Goal: Transaction & Acquisition: Obtain resource

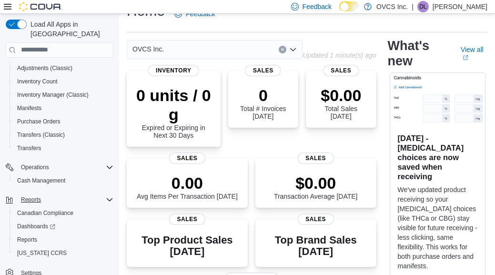
scroll to position [20, 0]
click at [36, 236] on span "Reports" at bounding box center [27, 240] width 20 height 8
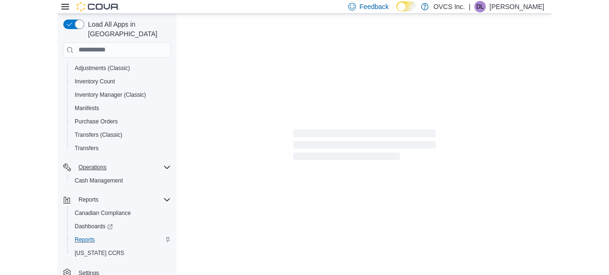
scroll to position [159, 0]
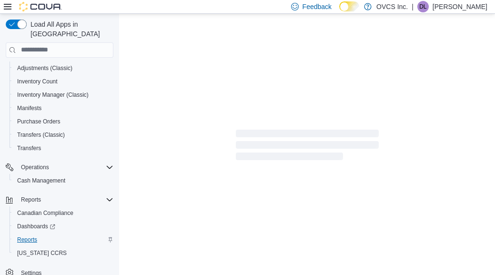
click at [32, 236] on span "Reports" at bounding box center [27, 240] width 20 height 8
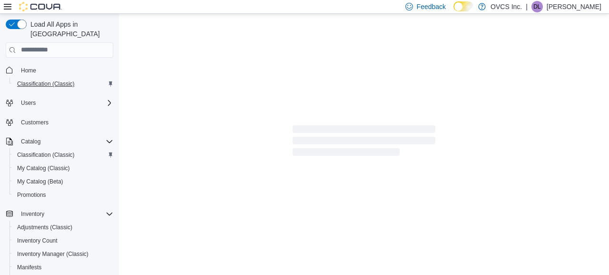
scroll to position [0, 0]
click at [30, 67] on span "Home" at bounding box center [28, 71] width 15 height 8
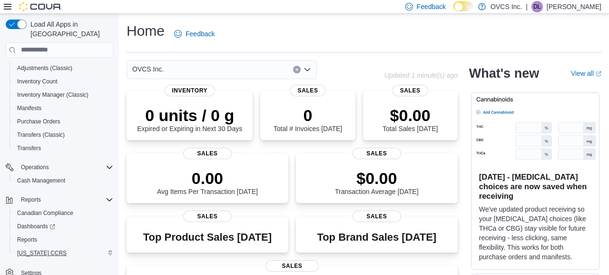
scroll to position [159, 0]
click at [35, 236] on span "Reports" at bounding box center [27, 240] width 20 height 8
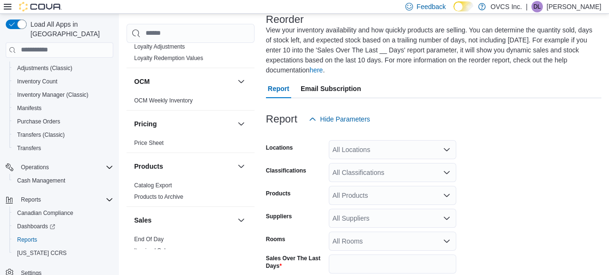
scroll to position [499, 0]
click at [149, 239] on link "End Of Day" at bounding box center [149, 240] width 30 height 7
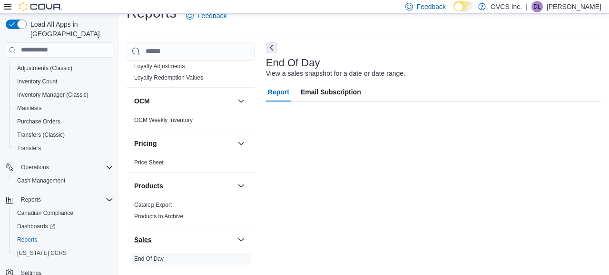
scroll to position [18, 0]
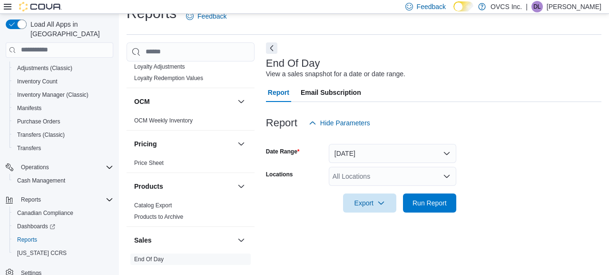
click at [447, 152] on button "[DATE]" at bounding box center [393, 153] width 128 height 19
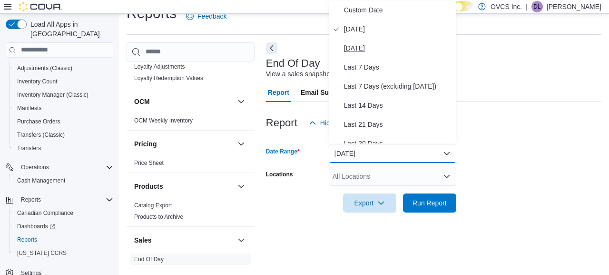
click at [365, 48] on span "[DATE]" at bounding box center [398, 47] width 109 height 11
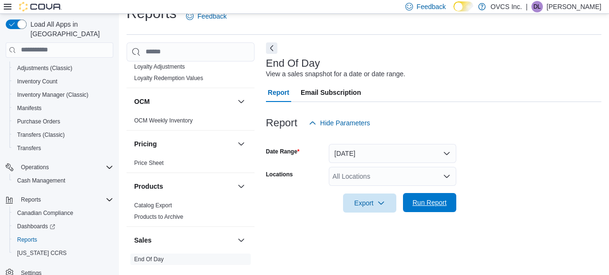
click at [425, 202] on span "Run Report" at bounding box center [430, 203] width 34 height 10
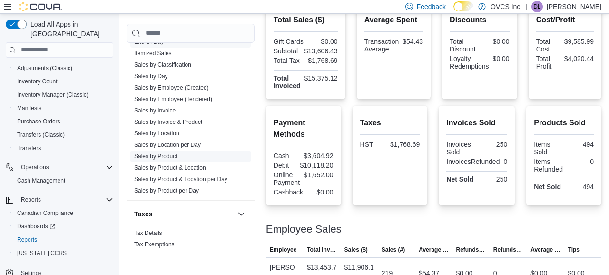
scroll to position [696, 0]
click at [168, 155] on link "Sales by Product" at bounding box center [155, 157] width 43 height 7
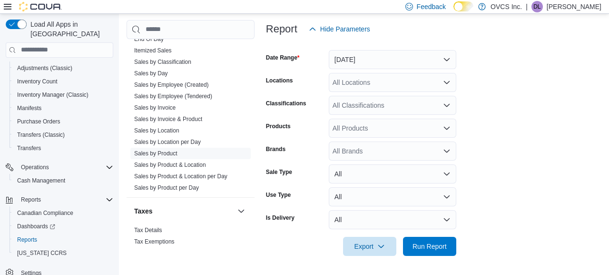
scroll to position [121, 0]
click at [374, 245] on span "Export" at bounding box center [370, 246] width 42 height 19
click at [384, 190] on span "Export to Excel" at bounding box center [371, 189] width 43 height 8
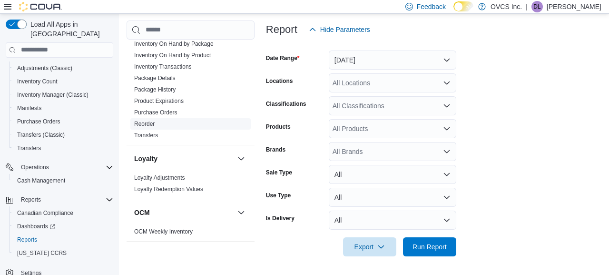
scroll to position [365, 0]
click at [142, 123] on link "Reorder" at bounding box center [144, 124] width 20 height 7
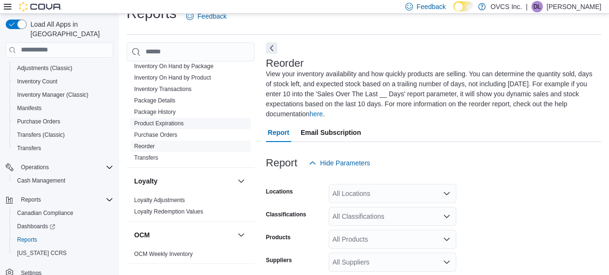
scroll to position [61, 0]
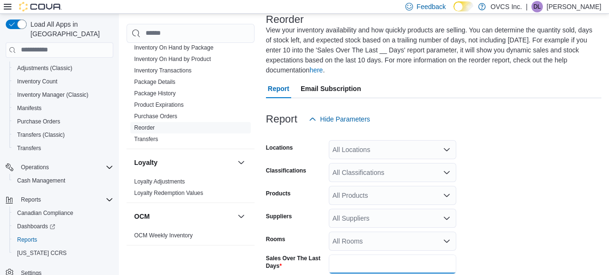
click at [348, 264] on input "*" at bounding box center [393, 263] width 128 height 19
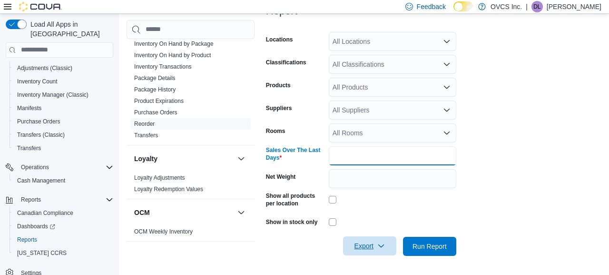
scroll to position [169, 0]
type input "*"
click at [371, 246] on span "Export" at bounding box center [370, 246] width 42 height 19
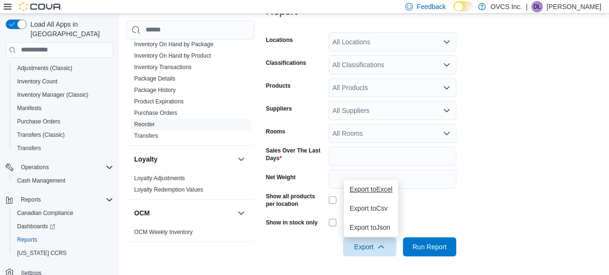
click at [387, 190] on span "Export to Excel" at bounding box center [371, 189] width 43 height 8
